Goal: Information Seeking & Learning: Check status

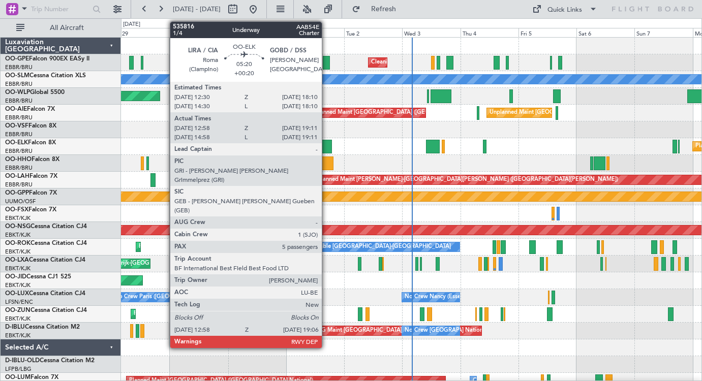
click at [326, 146] on div at bounding box center [324, 147] width 15 height 14
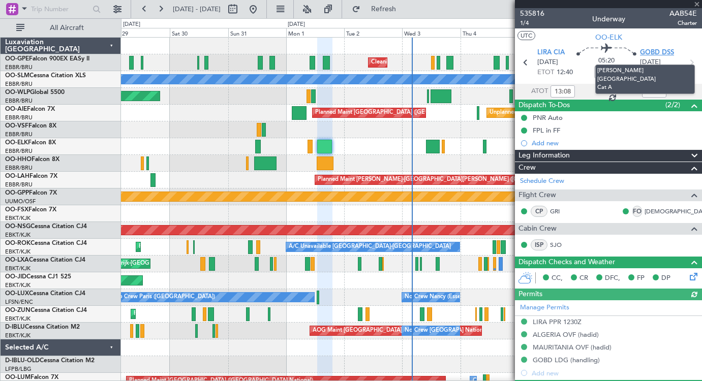
click at [661, 51] on span "GOBD DSS" at bounding box center [657, 53] width 34 height 10
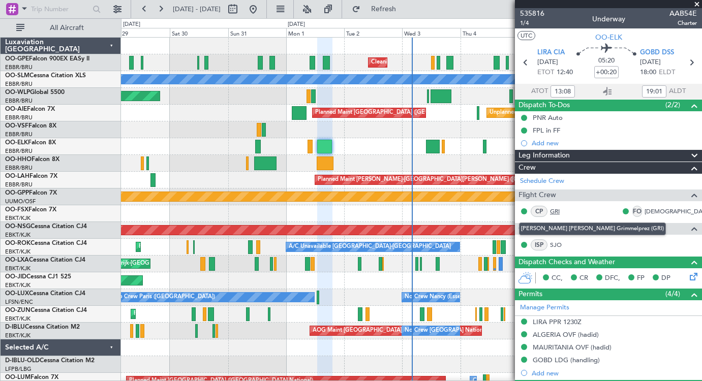
click at [557, 209] on link "GRI" at bounding box center [561, 211] width 23 height 9
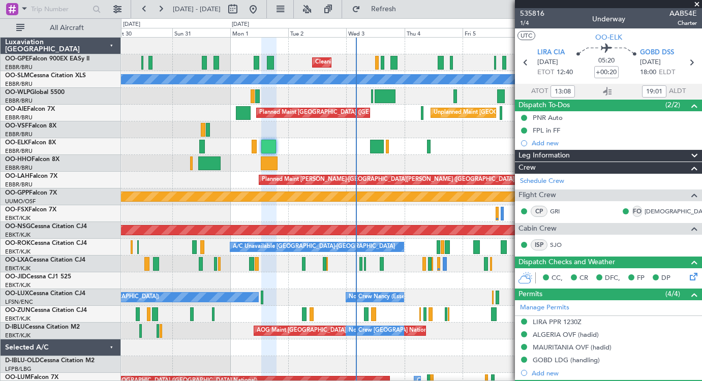
click at [324, 133] on div at bounding box center [411, 129] width 580 height 17
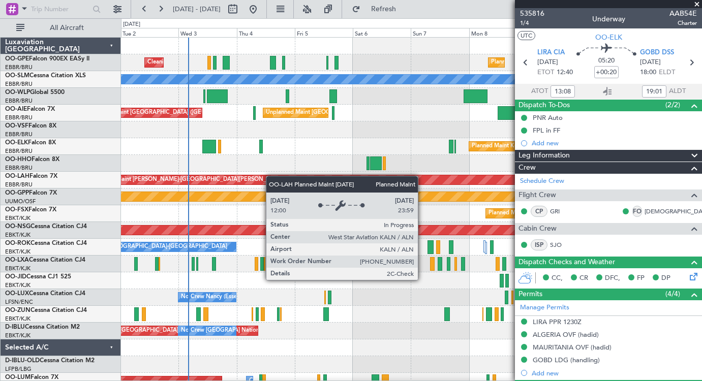
click at [254, 180] on div "Cleaning Brussels (Brussels National) Planned Maint Brussels (Brussels National…" at bounding box center [411, 239] width 580 height 402
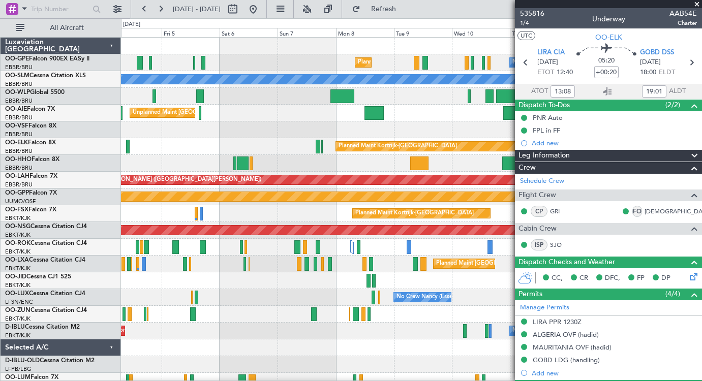
click at [285, 165] on div at bounding box center [411, 163] width 580 height 17
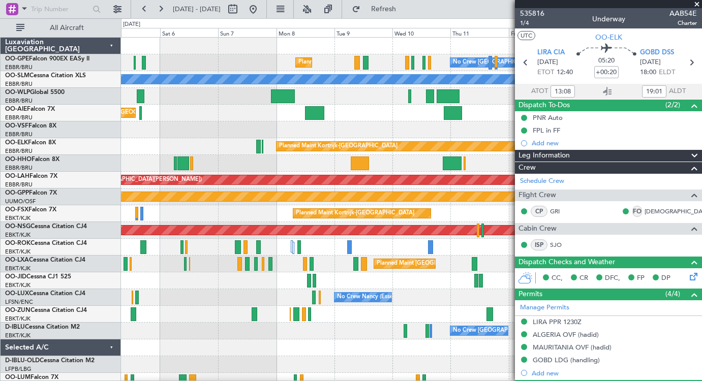
click at [345, 162] on div at bounding box center [411, 163] width 580 height 17
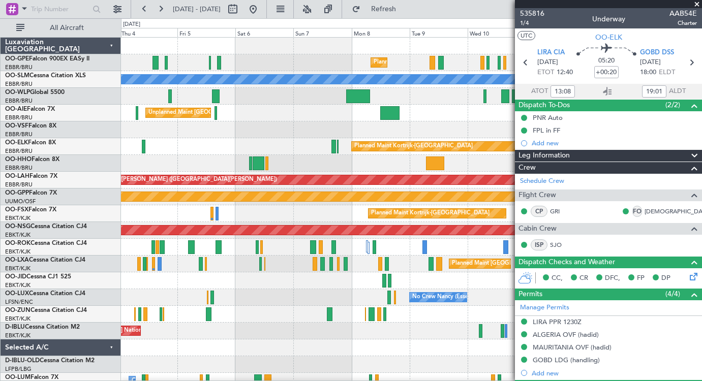
click at [307, 171] on div "Planned Maint [GEOGRAPHIC_DATA] ([GEOGRAPHIC_DATA] National) No Crew [GEOGRAPHI…" at bounding box center [411, 239] width 580 height 402
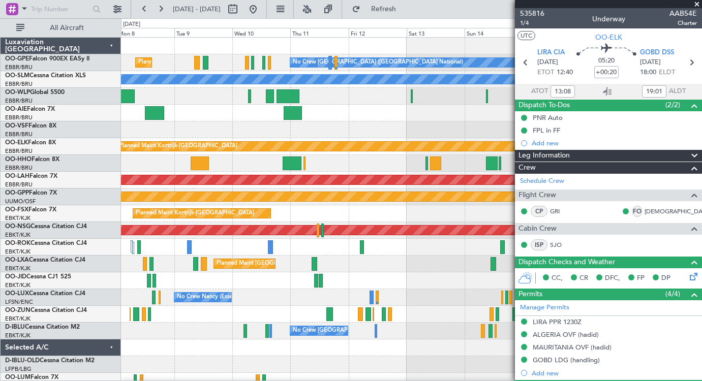
click at [50, 157] on div "Planned Maint Brussels (Brussels National) No Crew Brussels (Brussels National)…" at bounding box center [351, 199] width 702 height 363
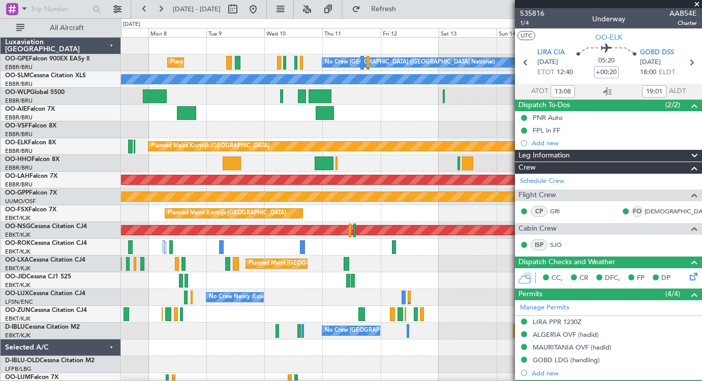
scroll to position [4, 0]
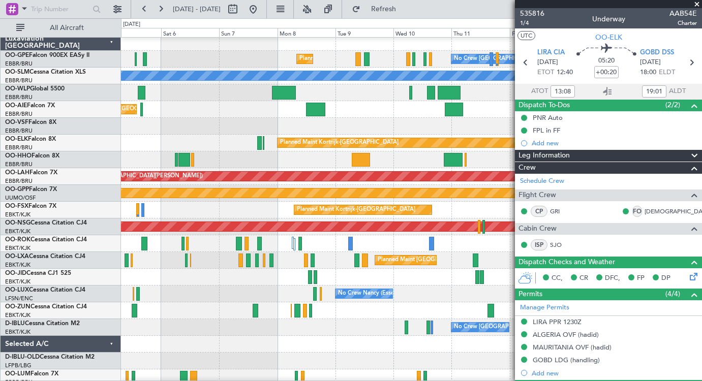
click at [377, 112] on div "Unplanned Maint [GEOGRAPHIC_DATA] ([GEOGRAPHIC_DATA] National) Planned Maint [G…" at bounding box center [411, 109] width 580 height 17
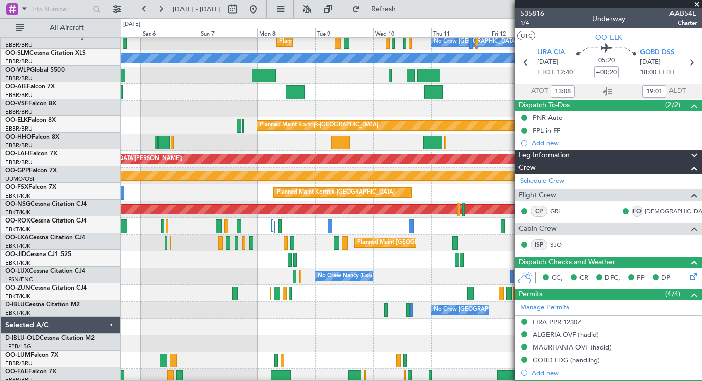
scroll to position [21, 0]
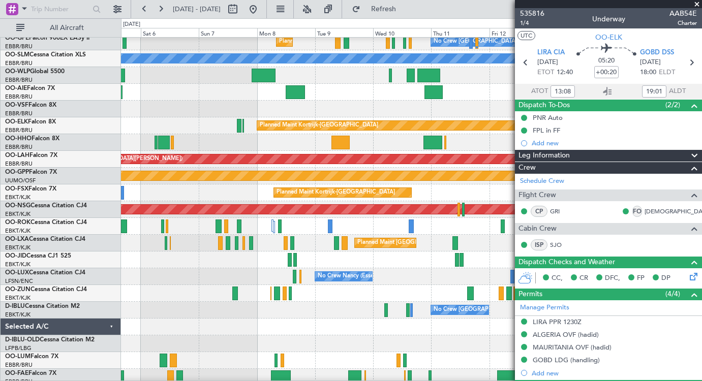
click at [239, 90] on div "Unplanned Maint [GEOGRAPHIC_DATA] ([GEOGRAPHIC_DATA] National) Planned Maint [G…" at bounding box center [411, 92] width 580 height 17
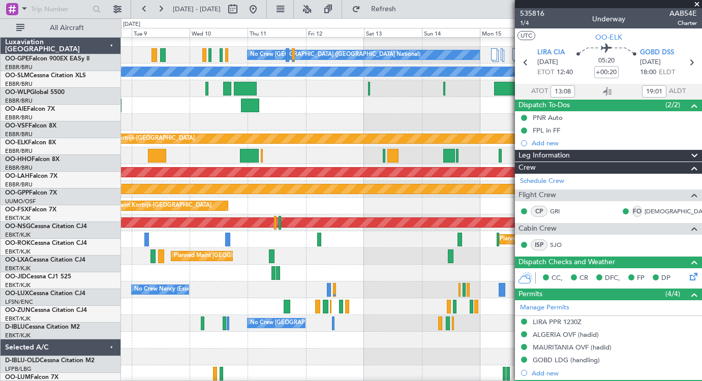
scroll to position [9, 0]
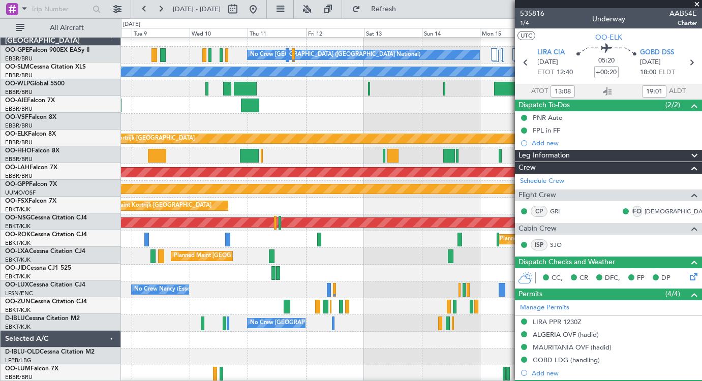
click at [247, 116] on div at bounding box center [411, 122] width 580 height 17
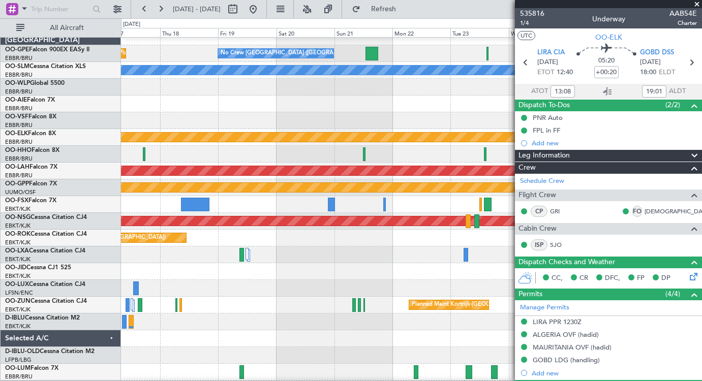
scroll to position [6, 0]
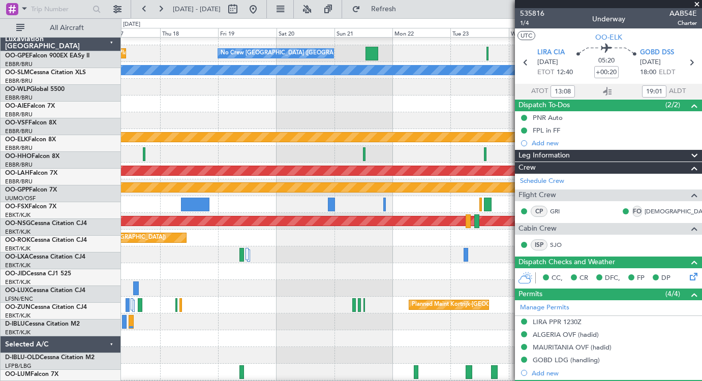
click at [548, 111] on fb-app "21 Sep 2025 - 01 Oct 2025 Refresh Quick Links All Aircraft Planned Maint Brusse…" at bounding box center [351, 194] width 702 height 373
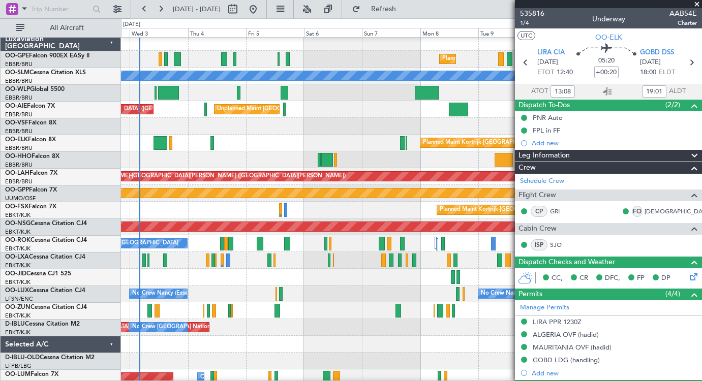
scroll to position [0, 0]
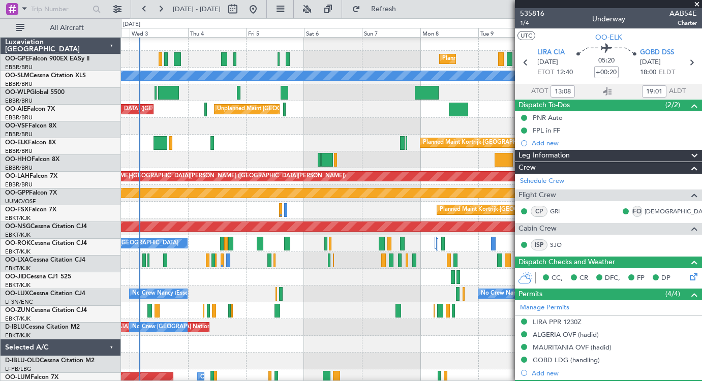
click at [409, 116] on div "Unplanned Maint [GEOGRAPHIC_DATA] ([GEOGRAPHIC_DATA] National) Planned Maint [G…" at bounding box center [411, 109] width 580 height 17
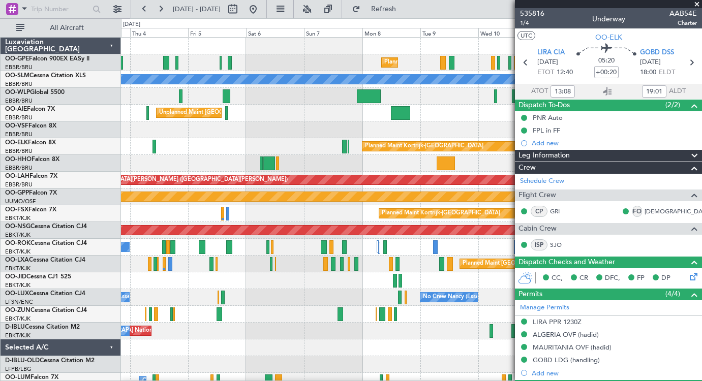
click at [206, 139] on div "Planned Maint [GEOGRAPHIC_DATA] ([GEOGRAPHIC_DATA] National) No Crew [GEOGRAPHI…" at bounding box center [411, 239] width 580 height 402
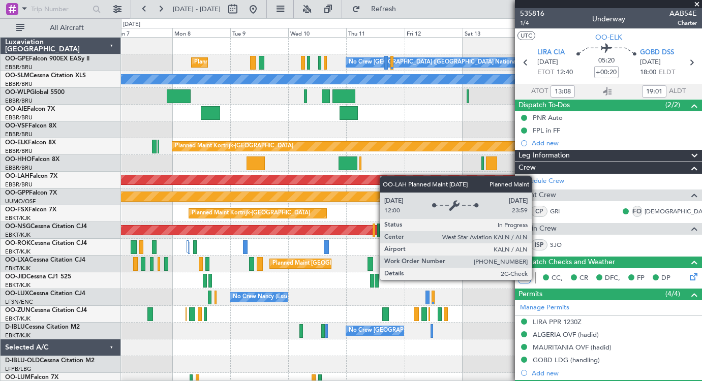
click at [271, 177] on div "Planned Maint Brussels (Brussels National) No Crew Brussels (Brussels National)…" at bounding box center [411, 239] width 580 height 402
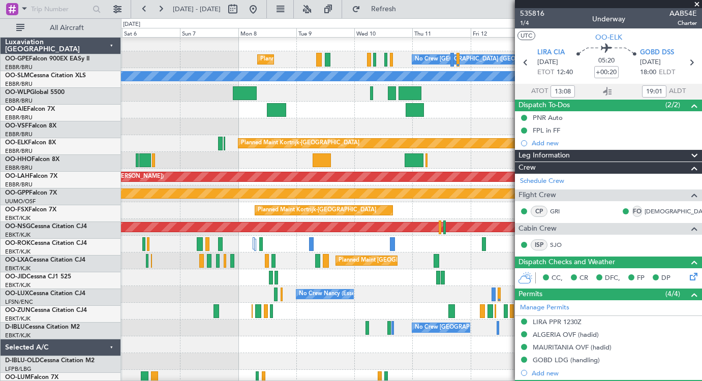
scroll to position [6, 0]
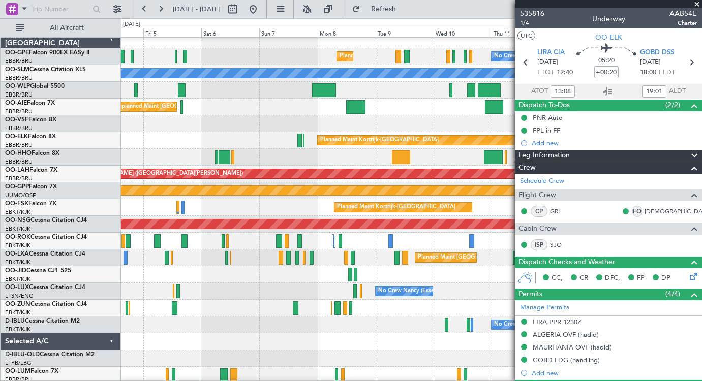
click at [369, 155] on div at bounding box center [411, 157] width 580 height 17
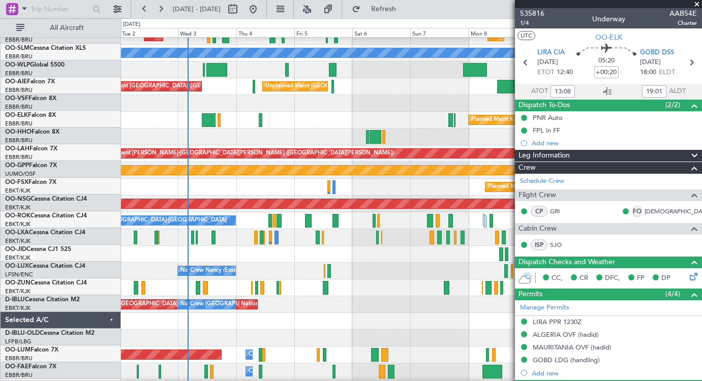
scroll to position [26, 0]
click at [513, 325] on div at bounding box center [411, 321] width 580 height 17
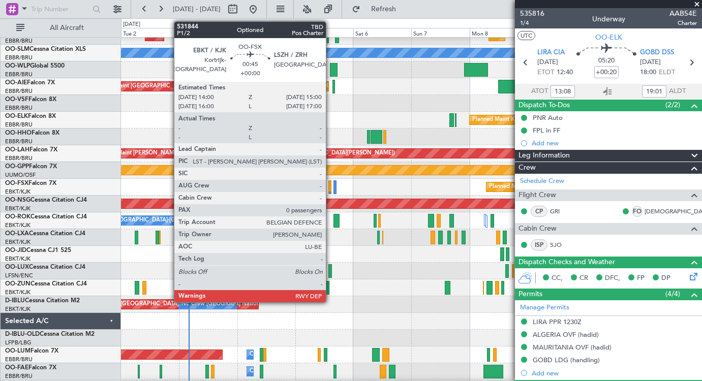
click at [330, 185] on div at bounding box center [329, 187] width 3 height 14
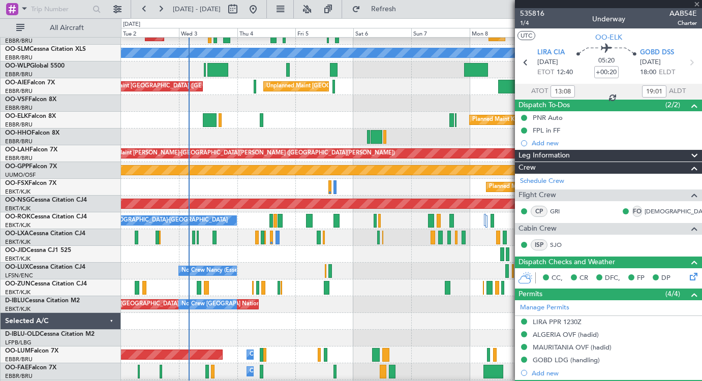
type input "0"
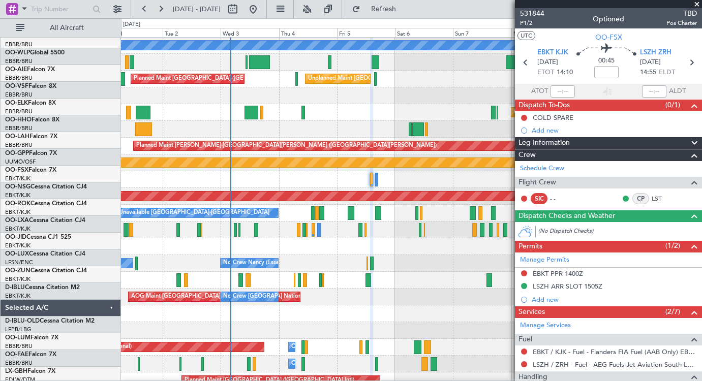
scroll to position [0, 0]
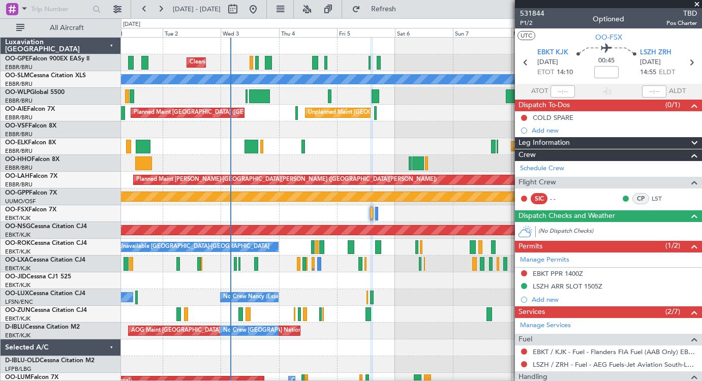
click at [698, 4] on span at bounding box center [697, 4] width 10 height 9
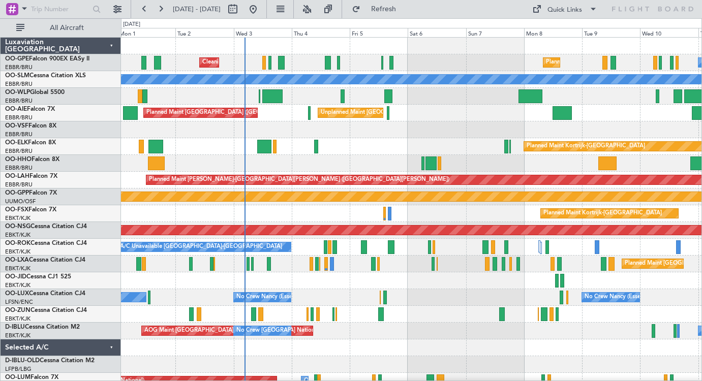
click at [461, 139] on div "Cleaning [GEOGRAPHIC_DATA] ([GEOGRAPHIC_DATA] National) Planned Maint [GEOGRAPH…" at bounding box center [411, 239] width 580 height 402
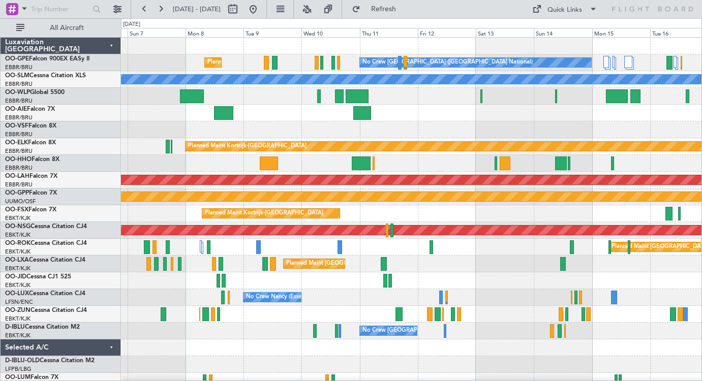
click at [158, 105] on div "No Crew [GEOGRAPHIC_DATA] ([GEOGRAPHIC_DATA] National) Planned Maint [GEOGRAPHI…" at bounding box center [411, 239] width 580 height 402
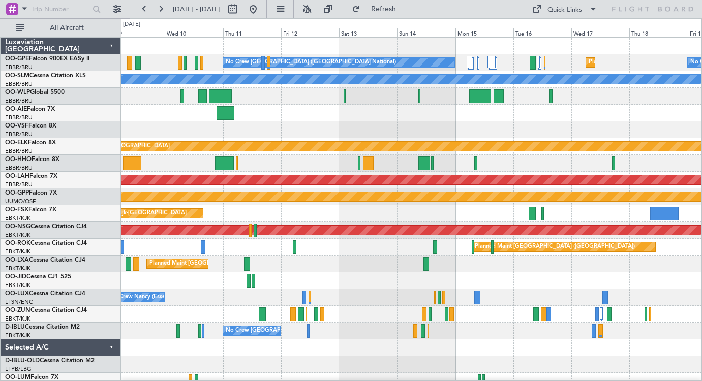
click at [422, 133] on div "Planned Maint [GEOGRAPHIC_DATA] ([GEOGRAPHIC_DATA] National) No Crew [GEOGRAPHI…" at bounding box center [411, 239] width 580 height 402
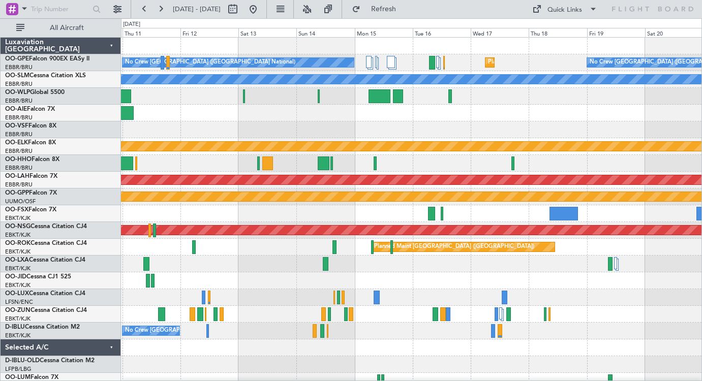
click at [172, 146] on div "Planned Maint [GEOGRAPHIC_DATA] ([GEOGRAPHIC_DATA] National) No Crew [GEOGRAPHI…" at bounding box center [411, 239] width 580 height 402
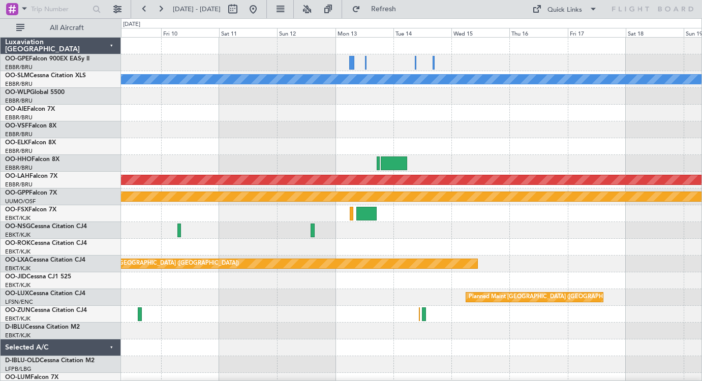
click at [85, 168] on div "A/C Unavailable [GEOGRAPHIC_DATA] Planned [GEOGRAPHIC_DATA][PERSON_NAME]-[GEOGR…" at bounding box center [351, 199] width 702 height 363
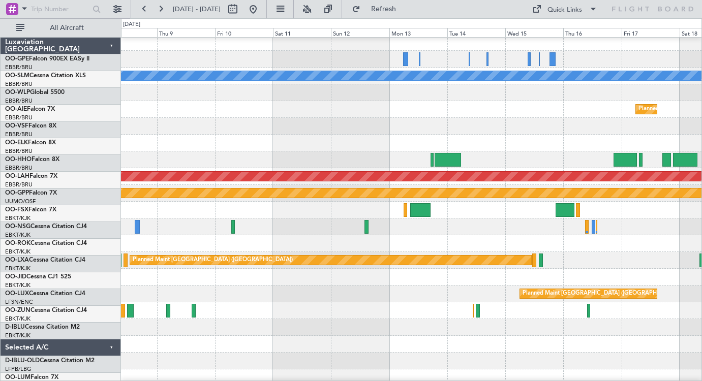
click at [551, 132] on div at bounding box center [411, 126] width 580 height 17
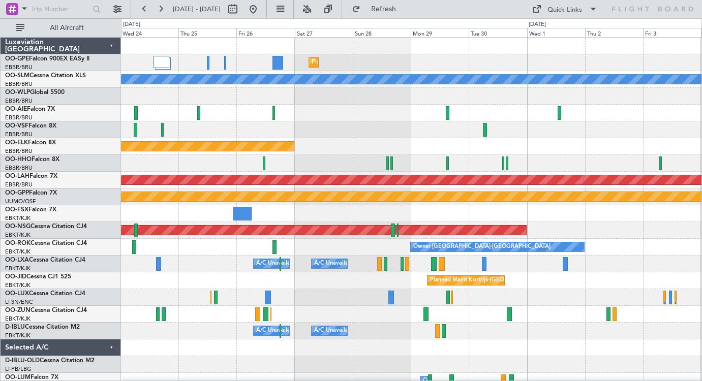
click at [532, 141] on div "Planned Maint [GEOGRAPHIC_DATA] ([GEOGRAPHIC_DATA] National) A/C Unavailable [G…" at bounding box center [411, 239] width 580 height 402
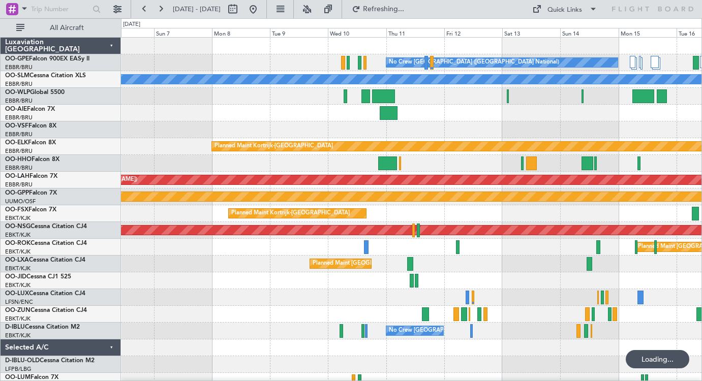
click at [512, 131] on div "No Crew [GEOGRAPHIC_DATA] ([GEOGRAPHIC_DATA] National) Planned Maint [GEOGRAPHI…" at bounding box center [411, 239] width 580 height 402
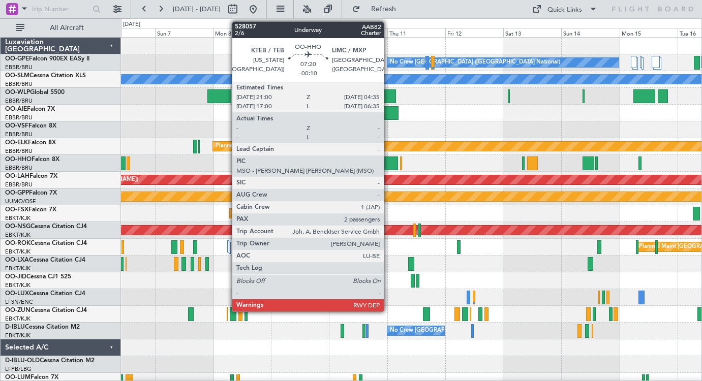
click at [388, 167] on div at bounding box center [388, 163] width 19 height 14
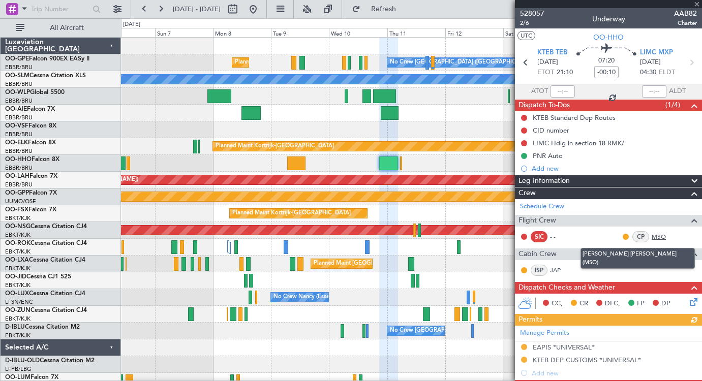
click at [663, 238] on link "MSO" at bounding box center [662, 236] width 23 height 9
click at [659, 236] on link "MSO" at bounding box center [662, 236] width 23 height 9
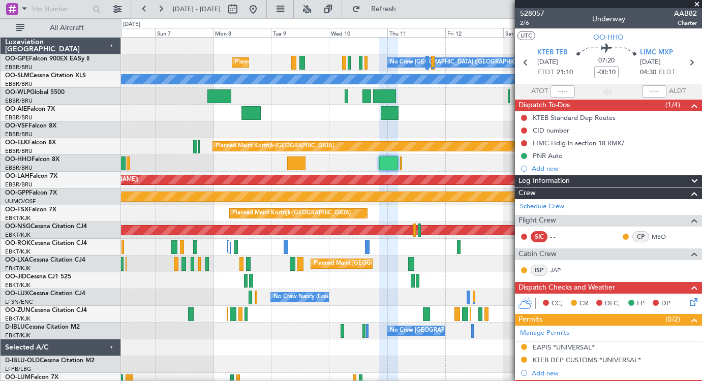
click at [697, 4] on span at bounding box center [697, 4] width 10 height 9
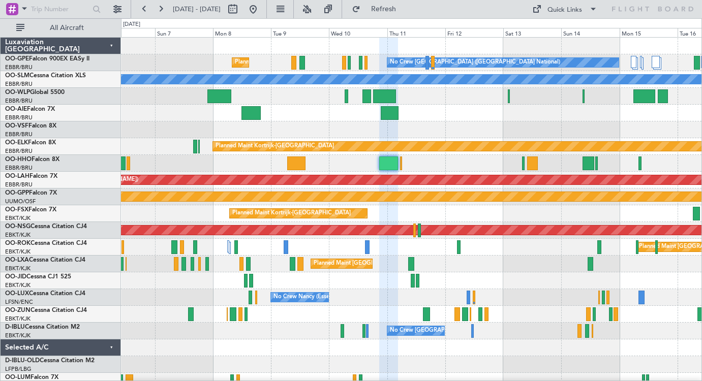
type input "0"
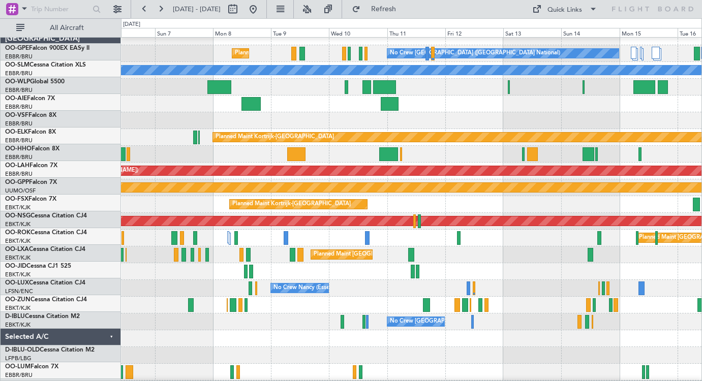
scroll to position [6, 0]
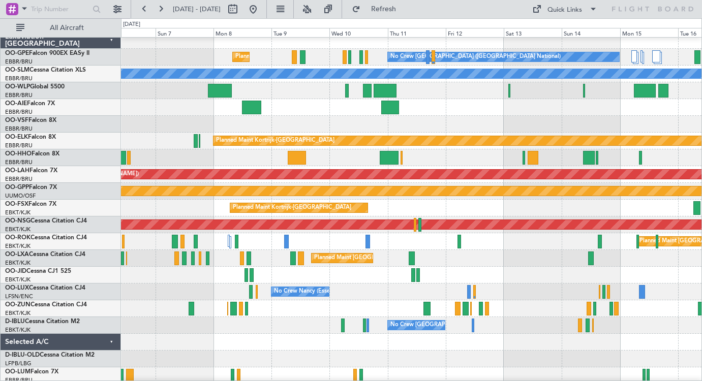
click at [302, 107] on div "Unplanned Maint [GEOGRAPHIC_DATA] ([GEOGRAPHIC_DATA] National)" at bounding box center [411, 107] width 580 height 17
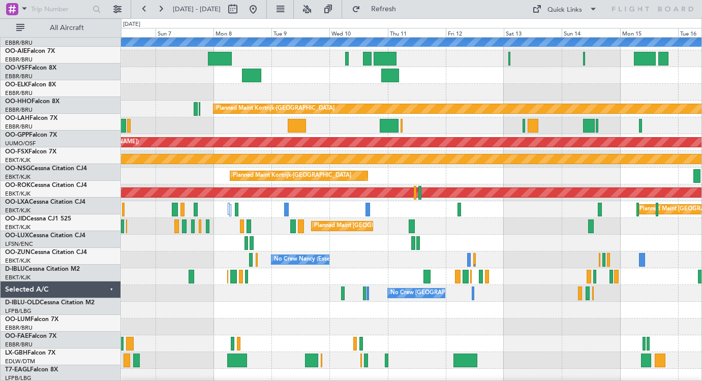
scroll to position [0, 0]
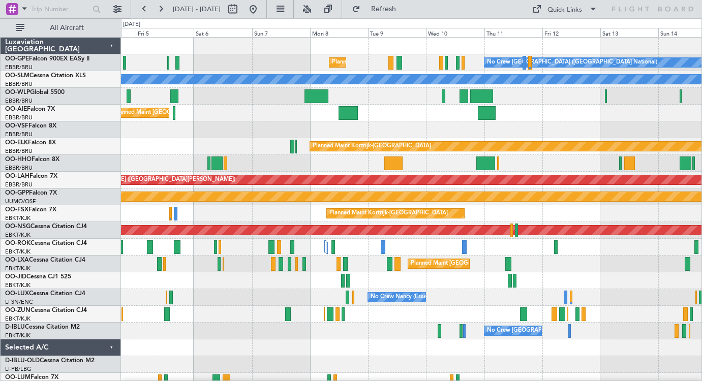
click at [388, 107] on div "Unplanned Maint [GEOGRAPHIC_DATA] ([GEOGRAPHIC_DATA] National) Planned Maint [G…" at bounding box center [411, 113] width 580 height 17
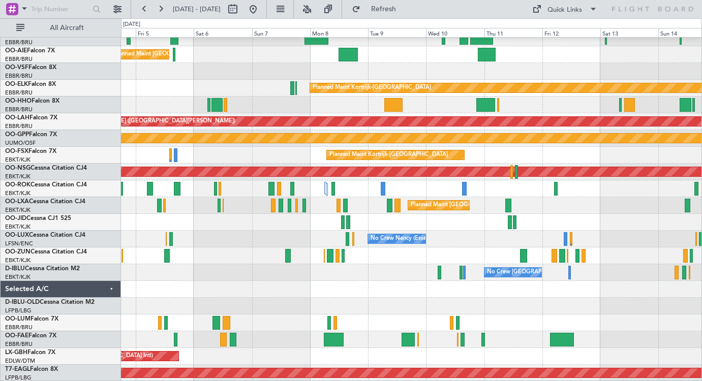
scroll to position [55, 0]
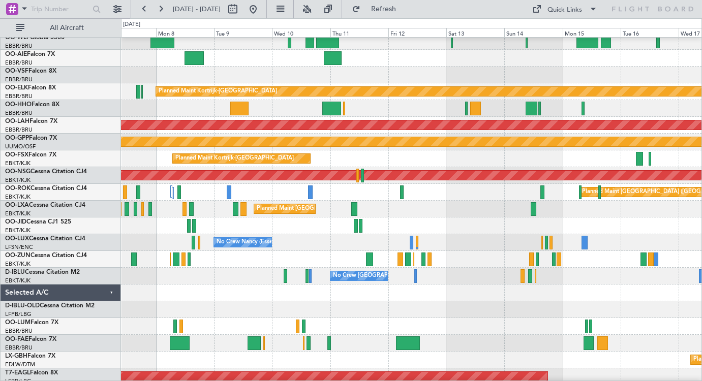
click at [466, 307] on div at bounding box center [411, 309] width 580 height 17
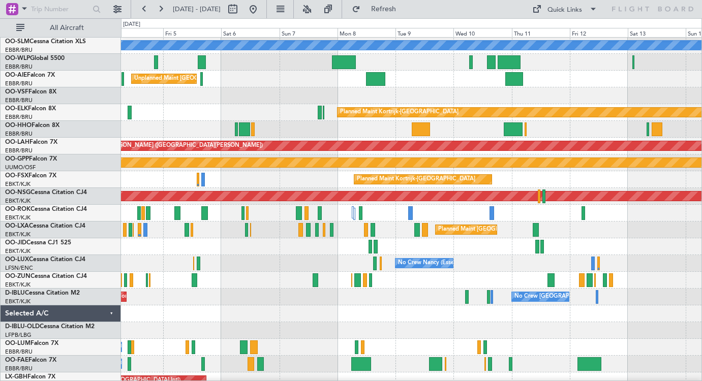
click at [436, 91] on div at bounding box center [411, 95] width 580 height 17
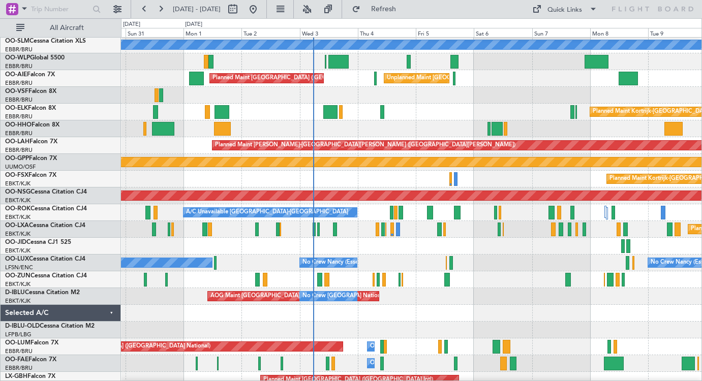
click at [530, 90] on div at bounding box center [411, 95] width 580 height 17
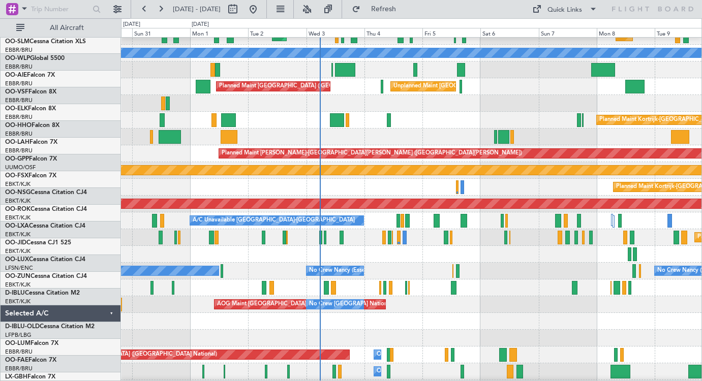
scroll to position [0, 0]
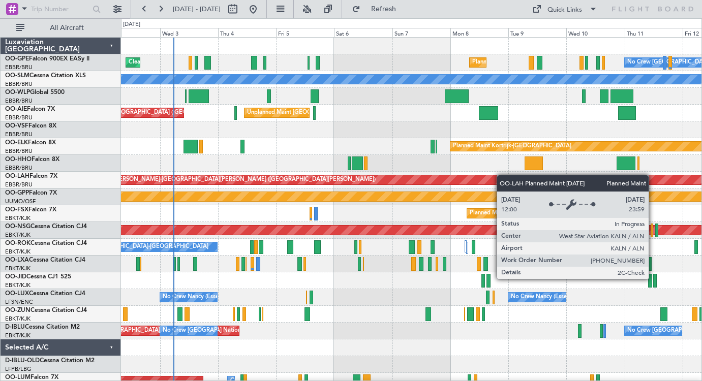
click at [492, 176] on div "Planned Maint [GEOGRAPHIC_DATA] ([GEOGRAPHIC_DATA] National) Cleaning [GEOGRAPH…" at bounding box center [411, 239] width 580 height 402
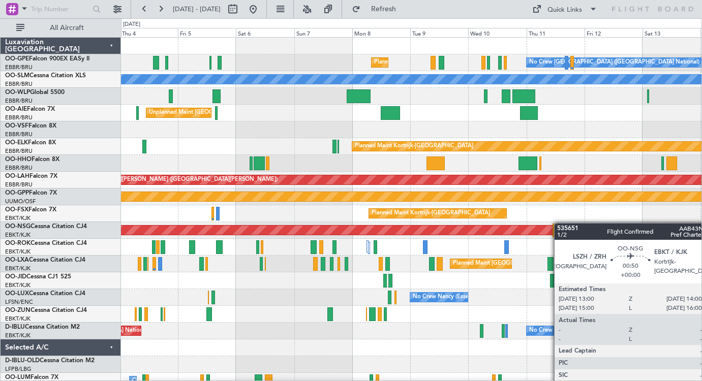
click at [559, 224] on div "Planned Maint [GEOGRAPHIC_DATA] ([GEOGRAPHIC_DATA] National) No Crew [GEOGRAPHI…" at bounding box center [411, 239] width 580 height 402
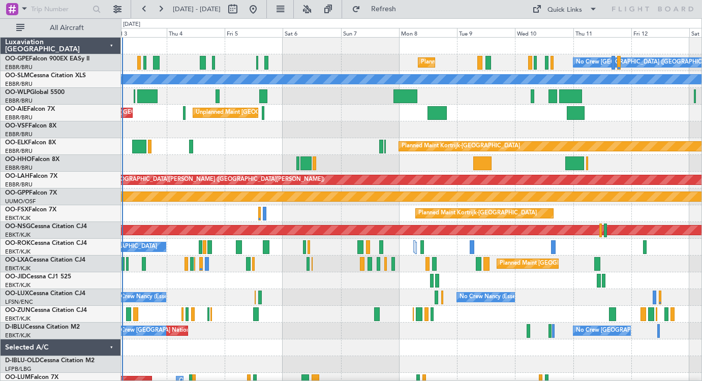
click at [625, 124] on div "Planned Maint [GEOGRAPHIC_DATA] ([GEOGRAPHIC_DATA] National) No Crew [GEOGRAPHI…" at bounding box center [411, 239] width 580 height 402
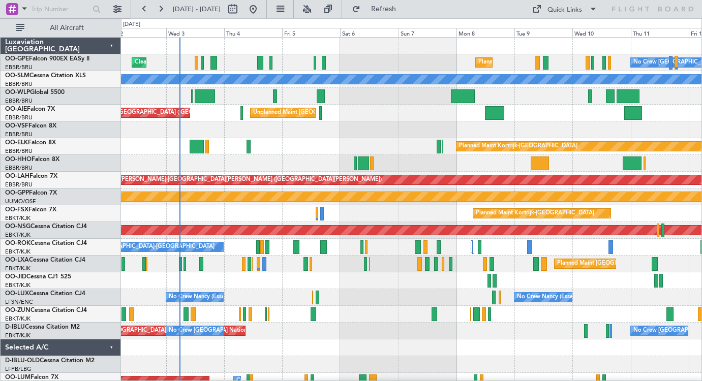
click at [395, 130] on div "Planned Maint [GEOGRAPHIC_DATA] ([GEOGRAPHIC_DATA] National) Cleaning [GEOGRAPH…" at bounding box center [411, 239] width 580 height 402
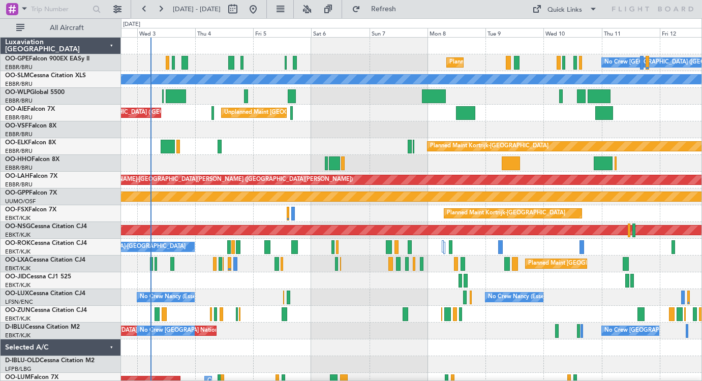
click at [552, 129] on div at bounding box center [411, 129] width 580 height 17
